Goal: Find specific page/section

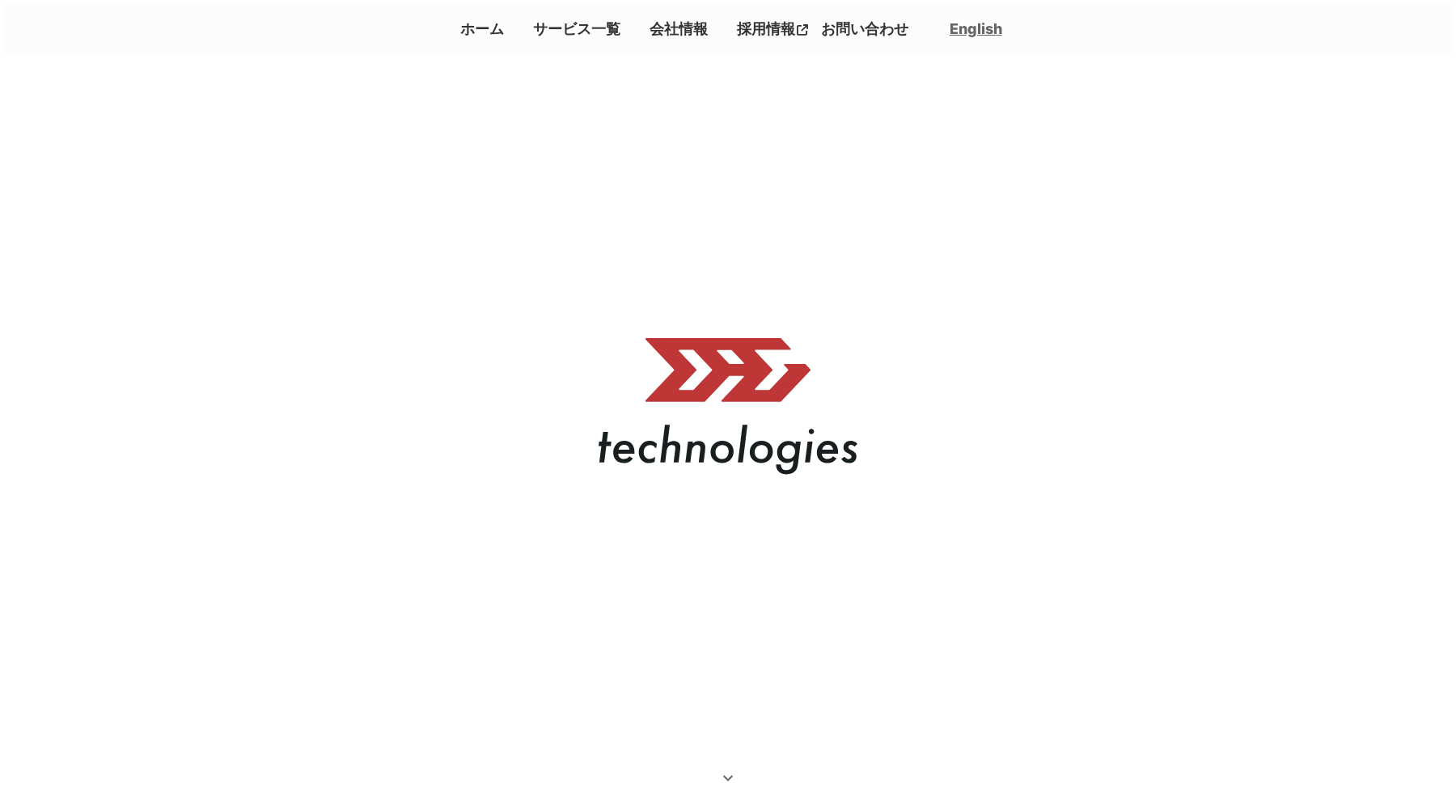
click at [560, 37] on link "サービス一覧" at bounding box center [576, 28] width 100 height 27
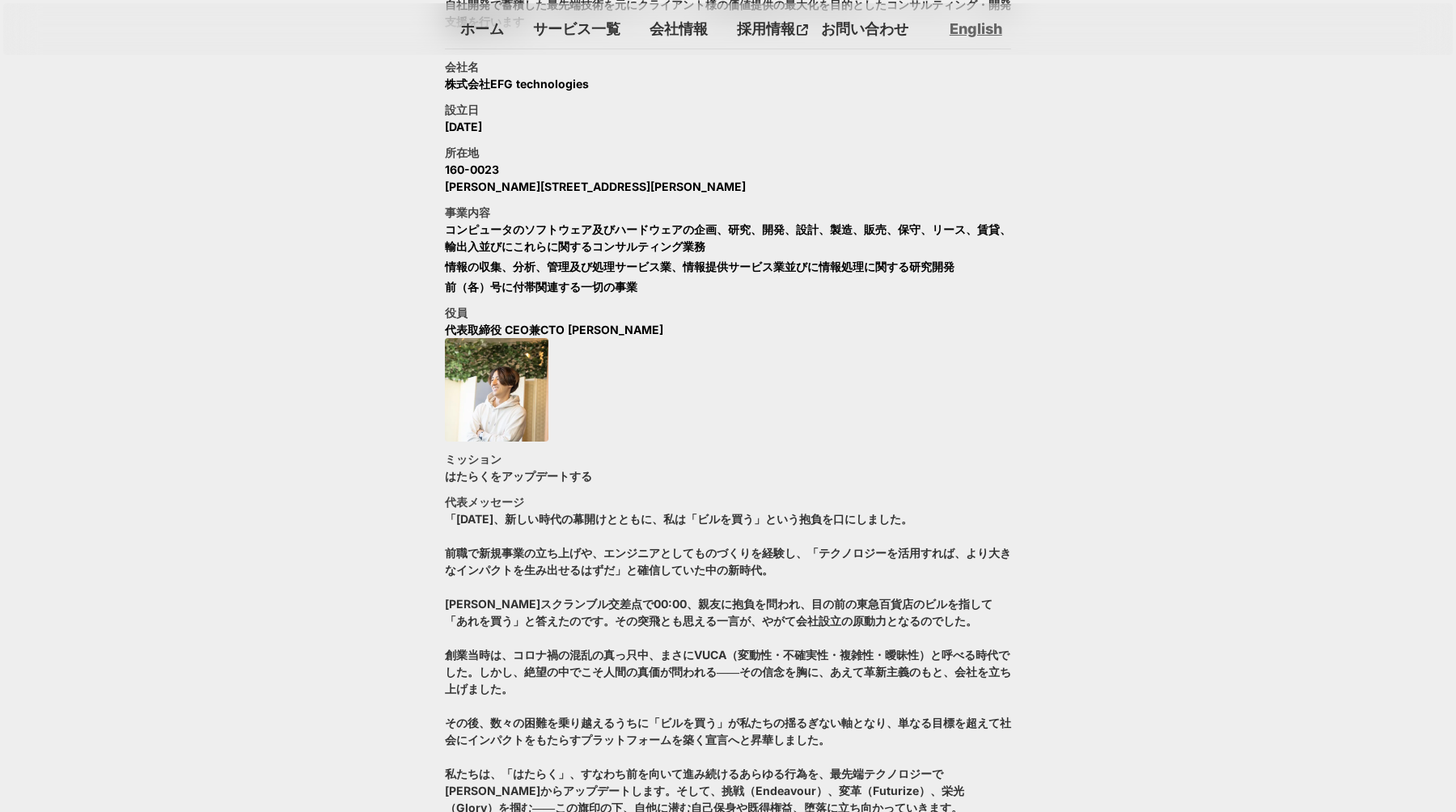
scroll to position [976, 0]
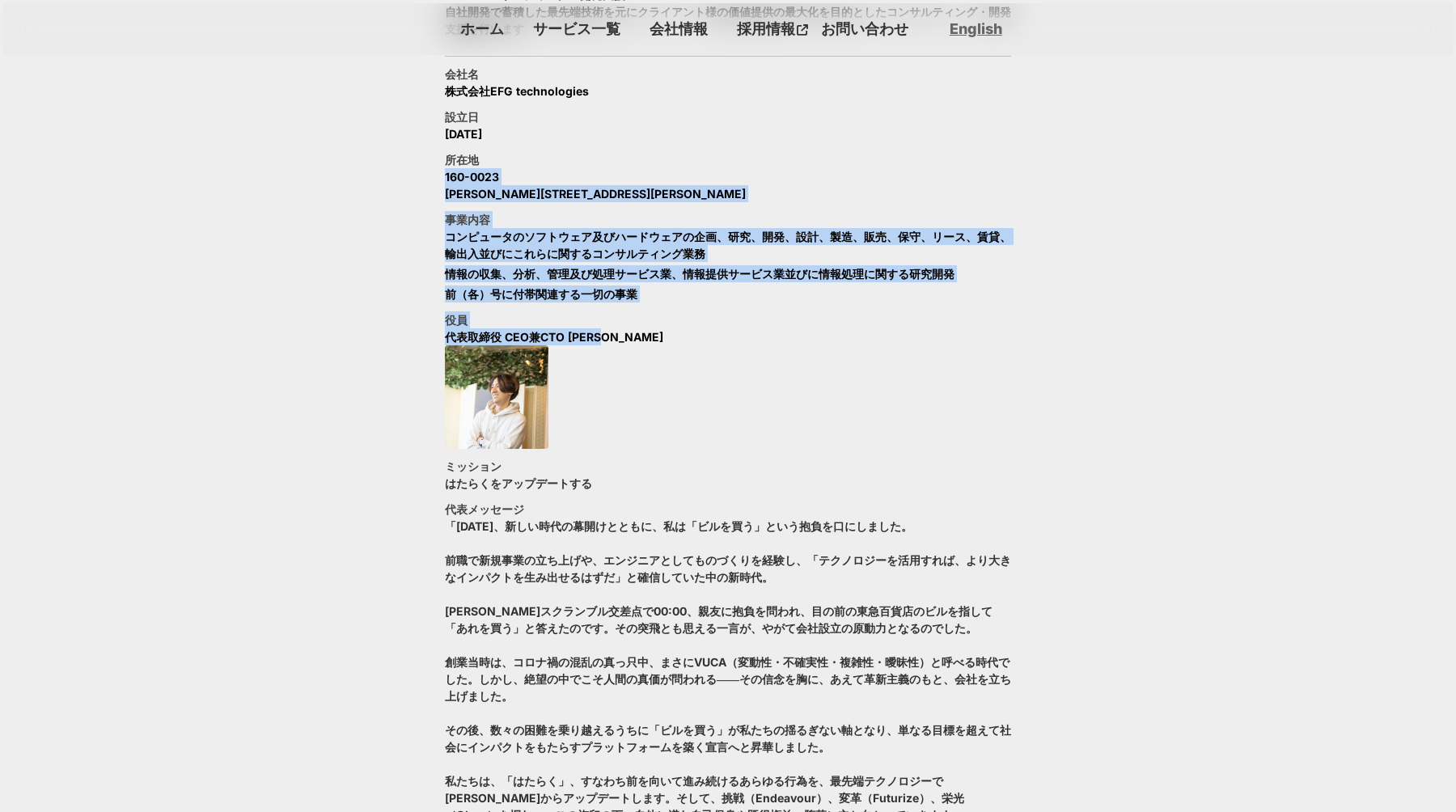
drag, startPoint x: 675, startPoint y: 159, endPoint x: 682, endPoint y: 338, distance: 179.1
click at [682, 338] on div "会社名 株式会社EFG technologies 設立日 [DATE] 所在地 [STREET_ADDRESS][PERSON_NAME][PERSON_NA…" at bounding box center [728, 526] width 566 height 921
click at [682, 338] on div "役員 代表取締役 CEO兼CTO [PERSON_NAME]" at bounding box center [728, 380] width 566 height 138
drag, startPoint x: 776, startPoint y: 330, endPoint x: 624, endPoint y: 183, distance: 211.5
click at [624, 183] on div "会社名 株式会社EFG technologies 設立日 [DATE] 所在地 [STREET_ADDRESS][PERSON_NAME][PERSON_NA…" at bounding box center [728, 526] width 566 height 921
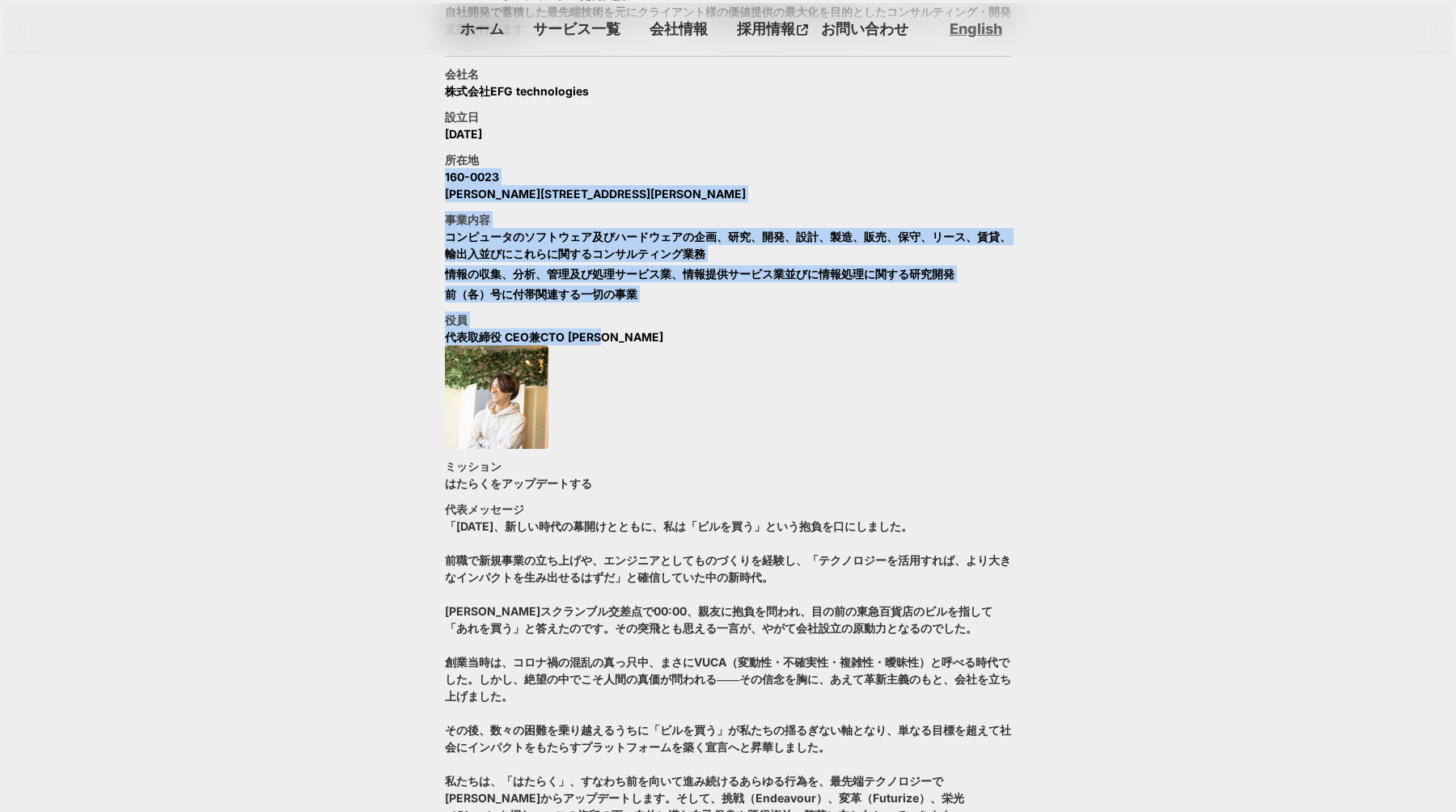
click at [624, 183] on p "160-0023 [PERSON_NAME][STREET_ADDRESS][PERSON_NAME]" at bounding box center [595, 186] width 300 height 34
drag, startPoint x: 613, startPoint y: 157, endPoint x: 869, endPoint y: 305, distance: 295.7
click at [869, 305] on div "会社名 株式会社EFG technologies 設立日 [DATE] 所在地 [STREET_ADDRESS][PERSON_NAME][PERSON_NA…" at bounding box center [728, 526] width 566 height 921
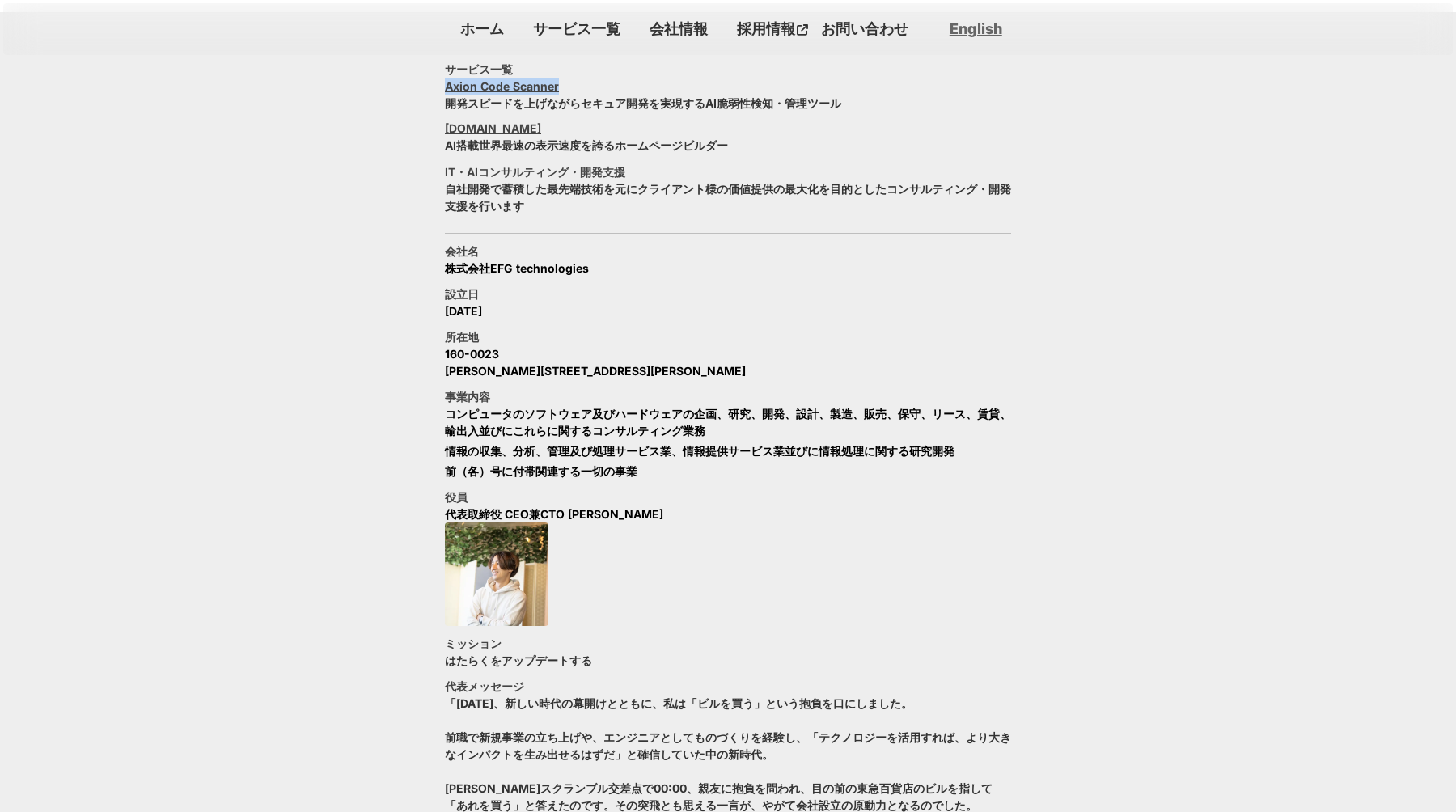
scroll to position [816, 0]
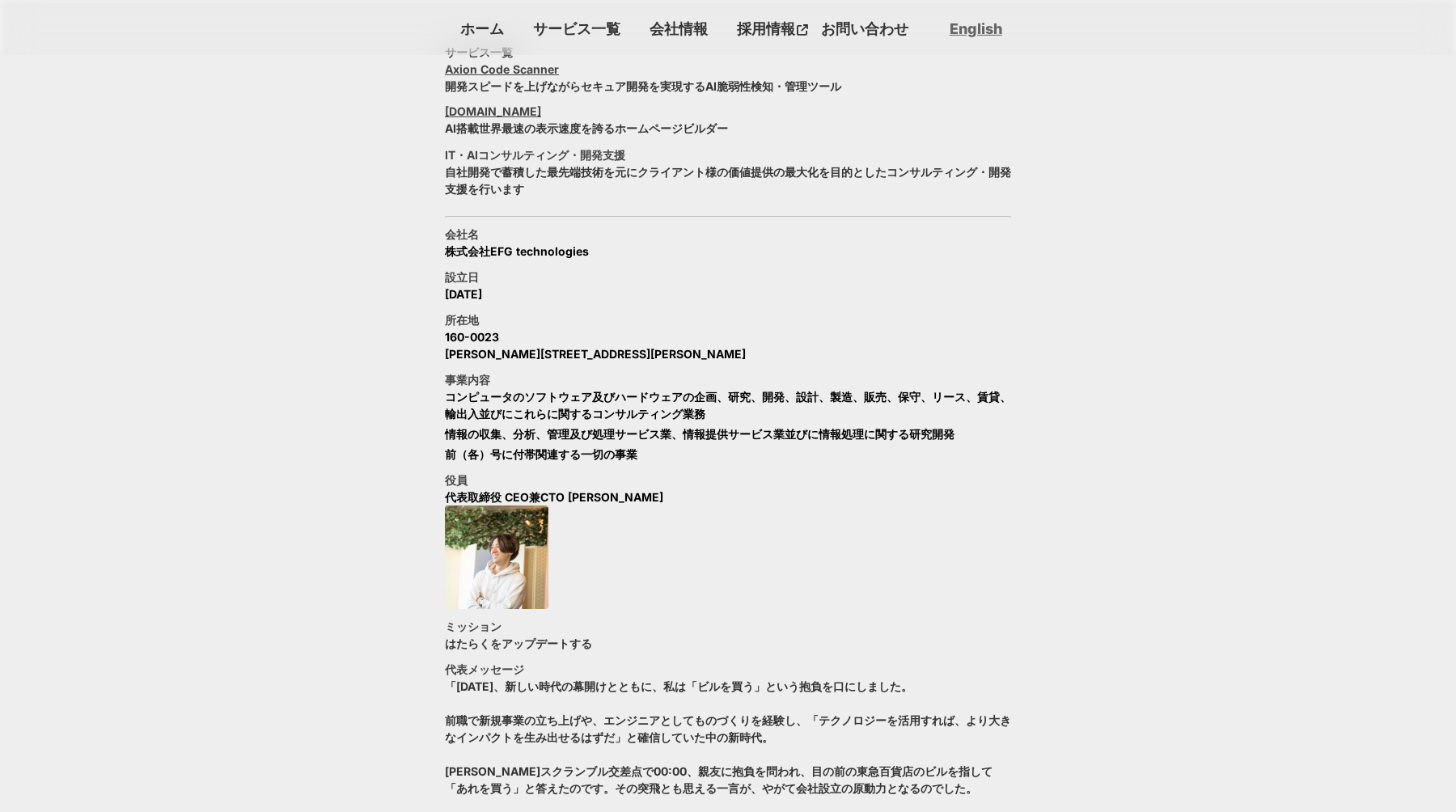
click at [605, 362] on div "会社名 株式会社EFG technologies 設立日 [DATE] 所在地 [STREET_ADDRESS][PERSON_NAME][PERSON_NA…" at bounding box center [728, 686] width 566 height 921
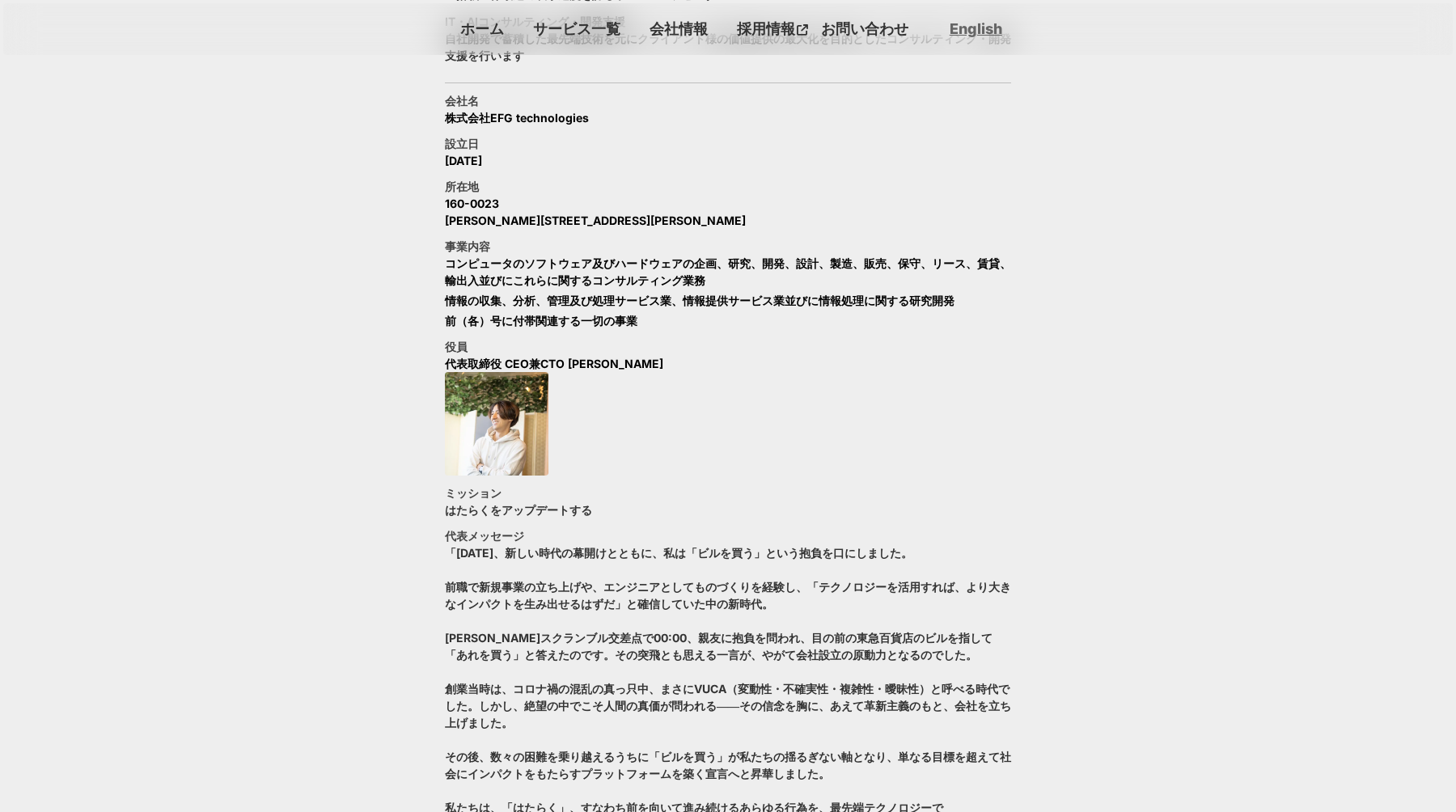
scroll to position [954, 0]
